Goal: Find specific page/section: Find specific page/section

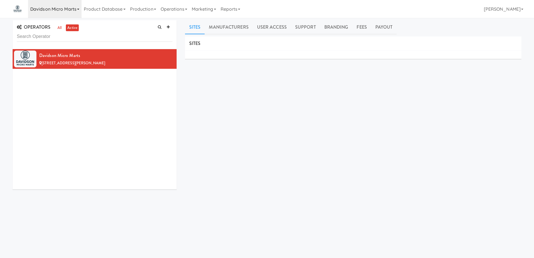
click at [72, 10] on link "Davidson Micro Marts" at bounding box center [55, 9] width 54 height 18
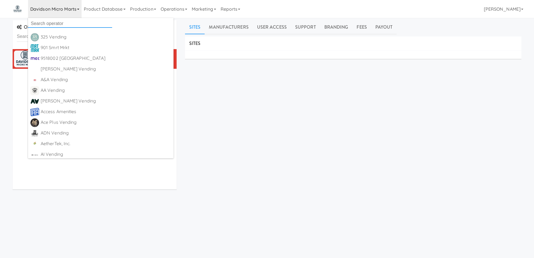
click at [69, 22] on input "text" at bounding box center [70, 23] width 84 height 8
type input "body"
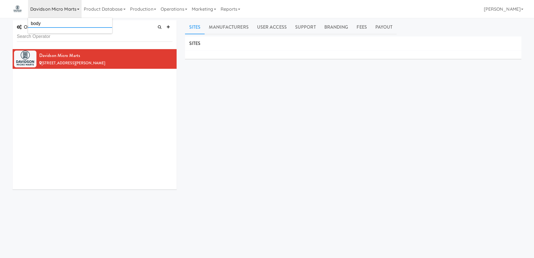
click at [68, 22] on input "body" at bounding box center [70, 23] width 84 height 8
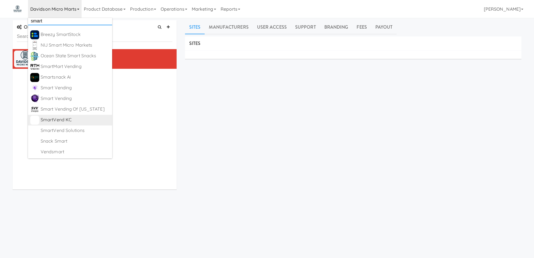
scroll to position [3, 0]
click at [218, 128] on div "SITES MANUFACTURERS Davidson Micro Marts USERS Name Company Registered No Users…" at bounding box center [353, 141] width 337 height 210
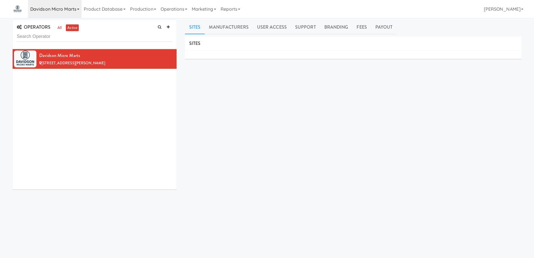
click at [75, 10] on link "Davidson Micro Marts" at bounding box center [55, 9] width 54 height 18
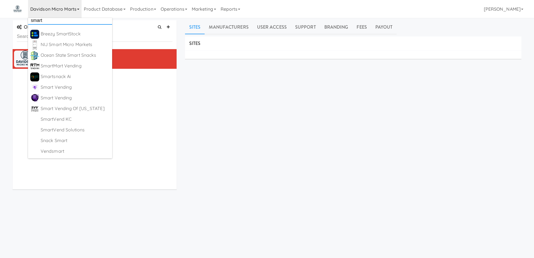
click at [71, 21] on input "smart" at bounding box center [70, 20] width 84 height 8
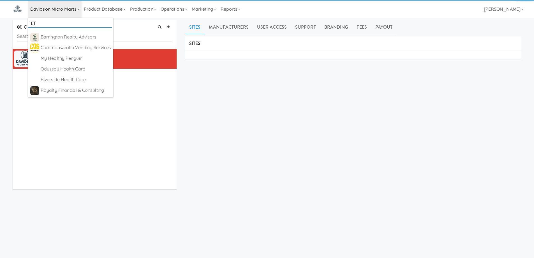
scroll to position [0, 0]
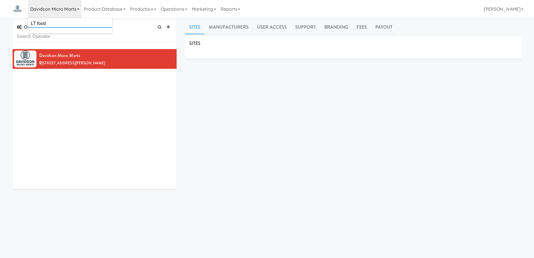
click at [71, 21] on input "LT food" at bounding box center [70, 23] width 84 height 8
click at [48, 26] on input "LT food" at bounding box center [70, 23] width 84 height 8
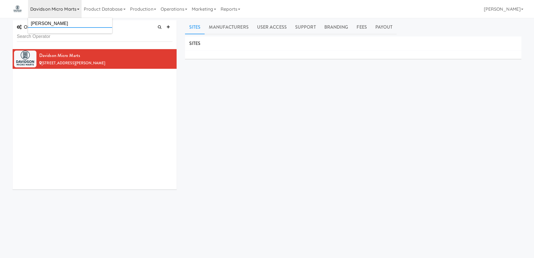
click at [68, 24] on input "[PERSON_NAME]" at bounding box center [70, 23] width 84 height 8
click at [79, 11] on link "Davidson Micro Marts" at bounding box center [55, 9] width 54 height 18
click at [77, 10] on link "Davidson Micro Marts" at bounding box center [55, 9] width 54 height 18
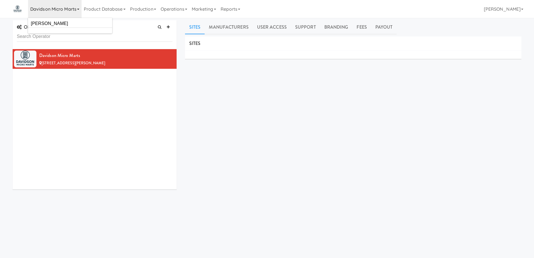
click at [243, 120] on div "SITES MANUFACTURERS Davidson Micro Marts USERS Name Company Registered No Users…" at bounding box center [353, 141] width 337 height 210
click at [60, 28] on link "all" at bounding box center [59, 27] width 7 height 7
click at [79, 8] on link "Davidson Micro Marts" at bounding box center [55, 9] width 54 height 18
click at [65, 23] on input "[PERSON_NAME]" at bounding box center [70, 23] width 84 height 8
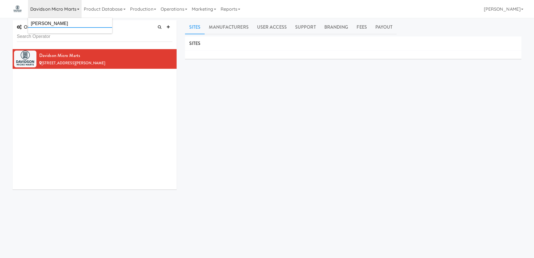
paste input "LT Foods"
click at [65, 24] on input "LT Foods" at bounding box center [70, 23] width 84 height 8
click at [80, 8] on link "Davidson Micro Marts" at bounding box center [55, 9] width 54 height 18
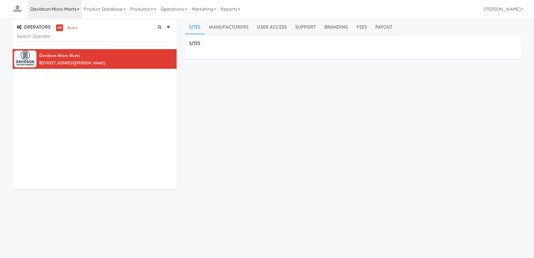
click at [78, 9] on icon at bounding box center [78, 9] width 2 height 1
click at [68, 22] on input "LT Foods" at bounding box center [70, 23] width 84 height 8
paste input "[PERSON_NAME]"
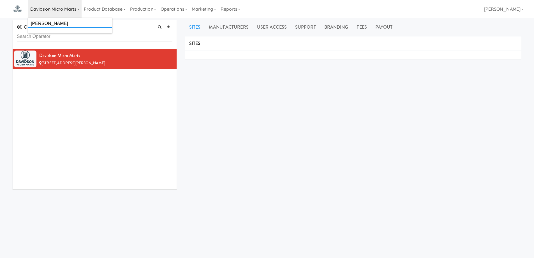
drag, startPoint x: 53, startPoint y: 22, endPoint x: 0, endPoint y: 19, distance: 53.1
click at [0, 19] on body "Okay Okay Select date: previous 2025-Oct next Su Mo Tu We Th Fr Sa 28 29 30 1 2…" at bounding box center [267, 147] width 534 height 258
type input "[PERSON_NAME]"
click at [77, 10] on link "Davidson Micro Marts" at bounding box center [55, 9] width 54 height 18
click at [53, 23] on input "[PERSON_NAME]" at bounding box center [70, 23] width 84 height 8
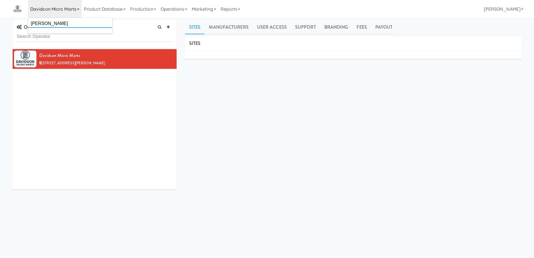
drag, startPoint x: 43, startPoint y: 22, endPoint x: 20, endPoint y: 19, distance: 22.7
click at [20, 19] on body "Okay Okay Select date: previous 2025-Oct next Su Mo Tu We Th Fr Sa 28 29 30 1 2…" at bounding box center [267, 147] width 534 height 258
click at [243, 129] on div "SITES MANUFACTURERS Davidson Micro Marts USERS Name Company Registered No Users…" at bounding box center [353, 141] width 337 height 210
